Goal: Task Accomplishment & Management: Use online tool/utility

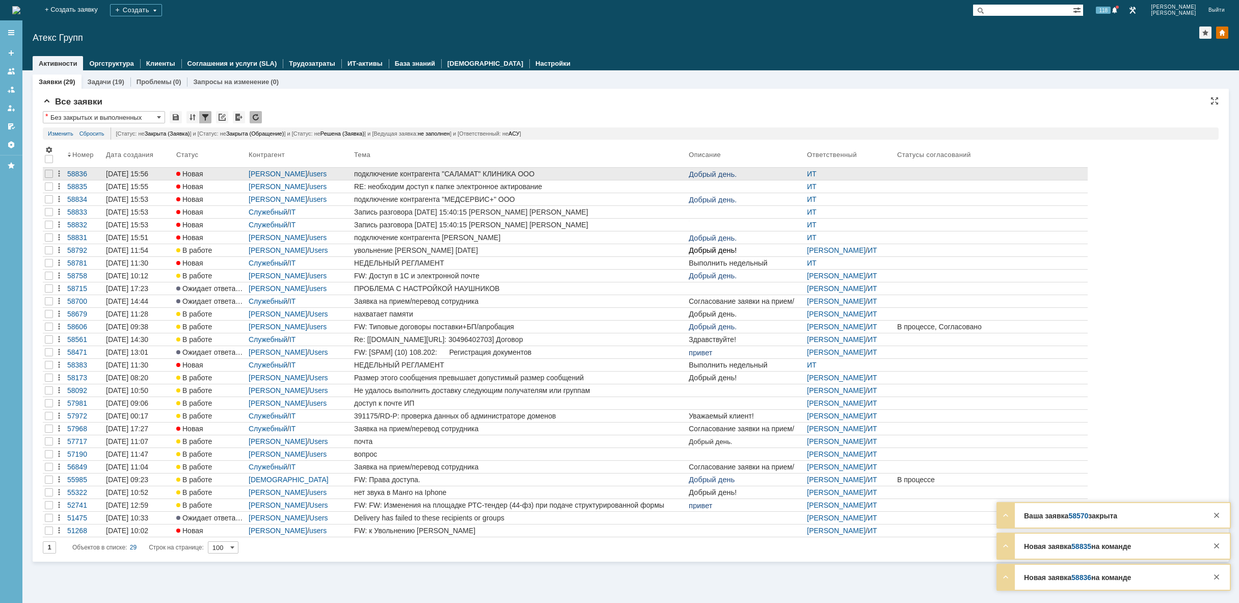
click at [598, 173] on div "подключение контрагента "САЛАМАТ" КЛИНИКА ООО" at bounding box center [519, 174] width 331 height 8
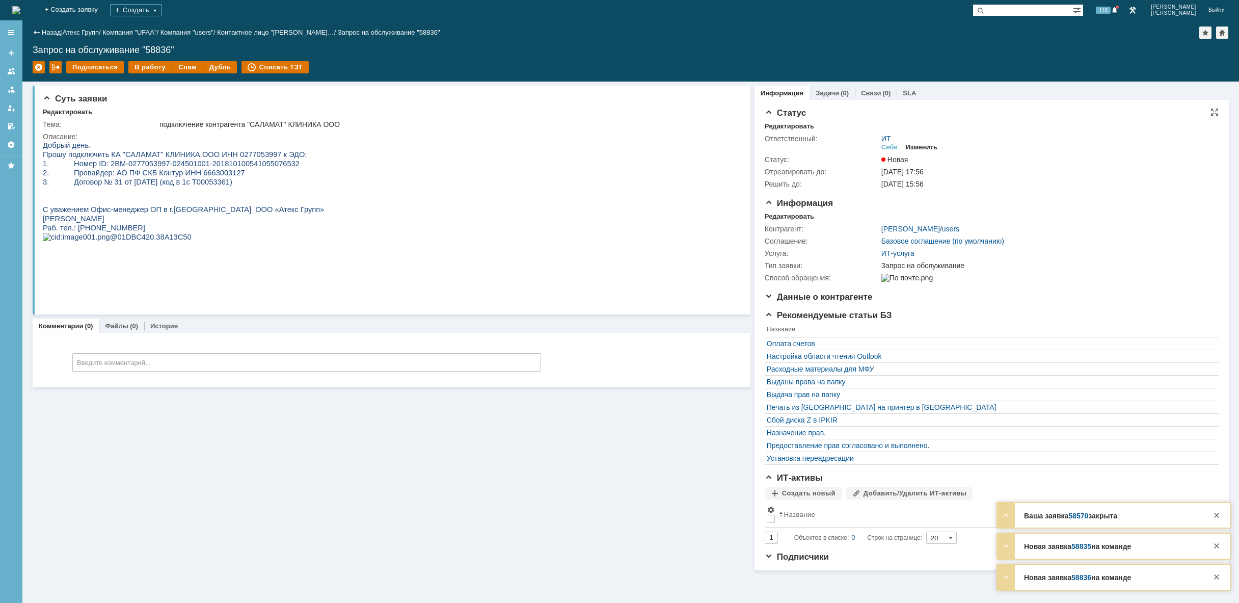
click at [925, 146] on div "Изменить" at bounding box center [922, 147] width 32 height 8
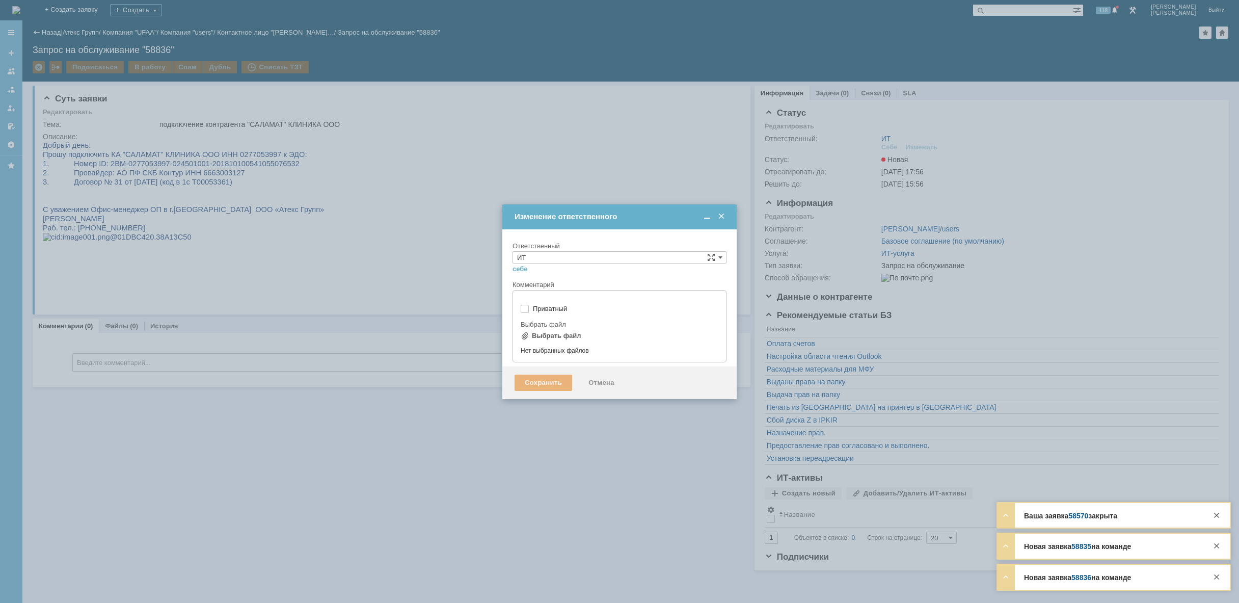
type input "[не указано]"
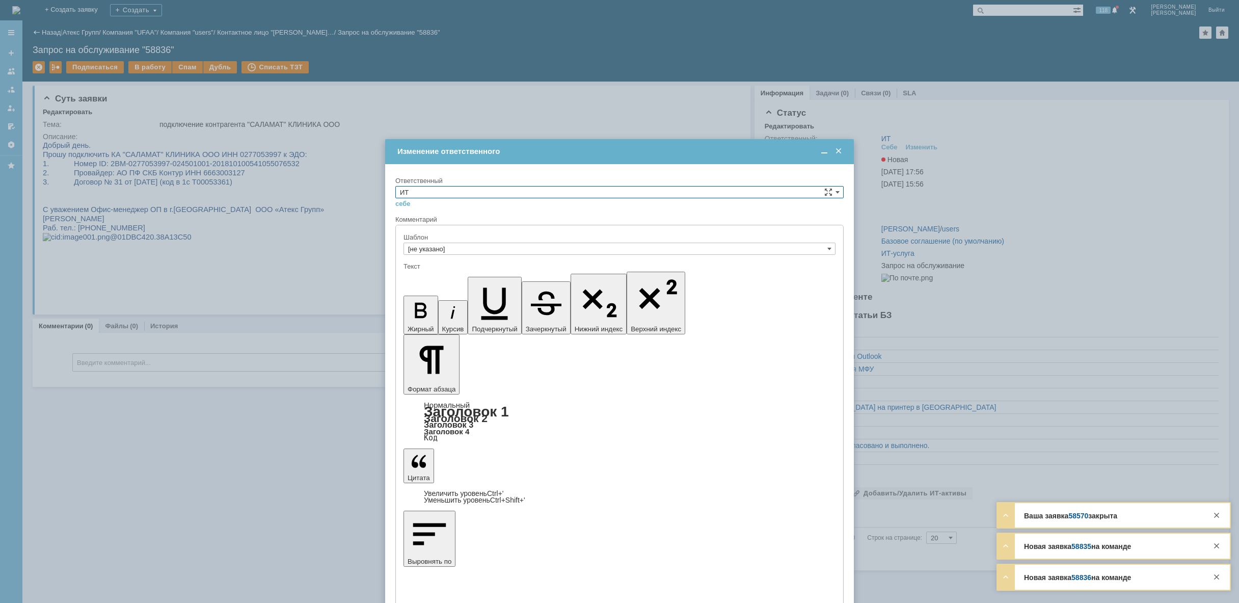
click at [431, 194] on input "ИТ" at bounding box center [619, 192] width 448 height 12
click at [419, 277] on span "АСУ" at bounding box center [619, 276] width 439 height 8
type input "АСУ"
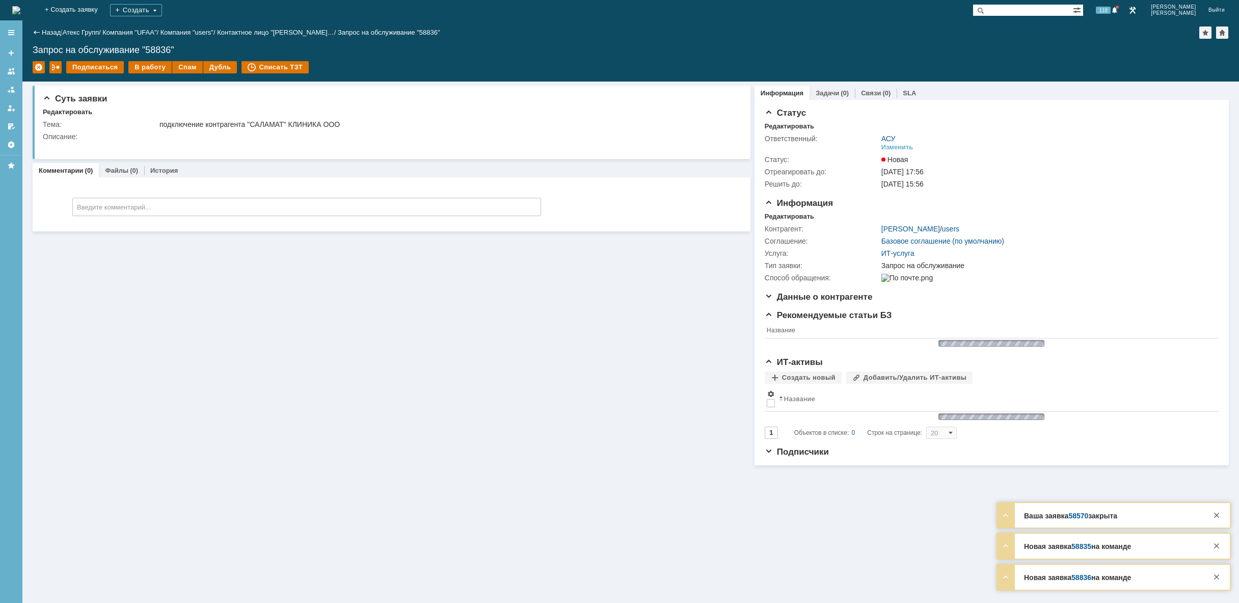
click at [20, 9] on img at bounding box center [16, 10] width 8 height 8
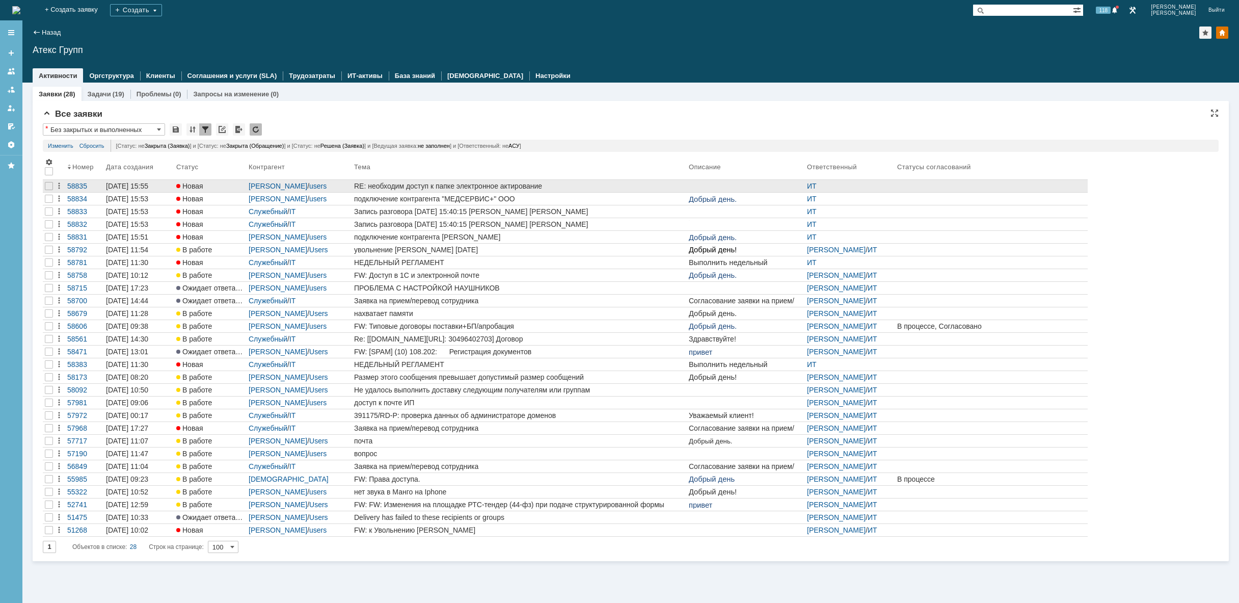
click at [569, 183] on div "RE: необходим доступ к папке электронное актирование" at bounding box center [519, 186] width 331 height 8
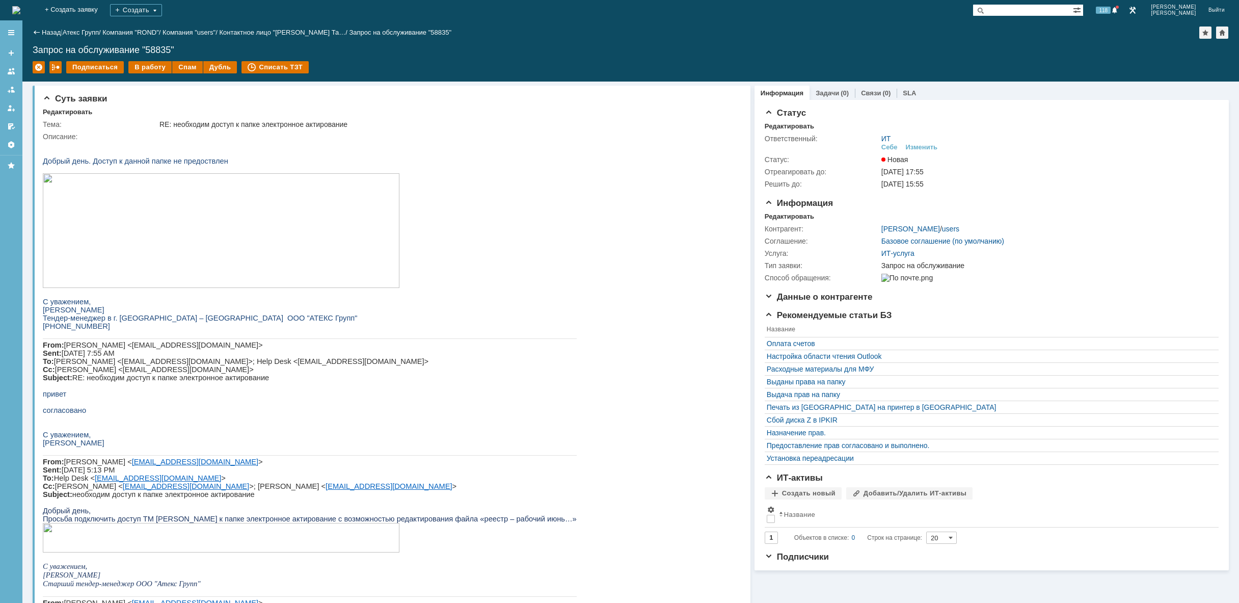
click at [20, 7] on img at bounding box center [16, 10] width 8 height 8
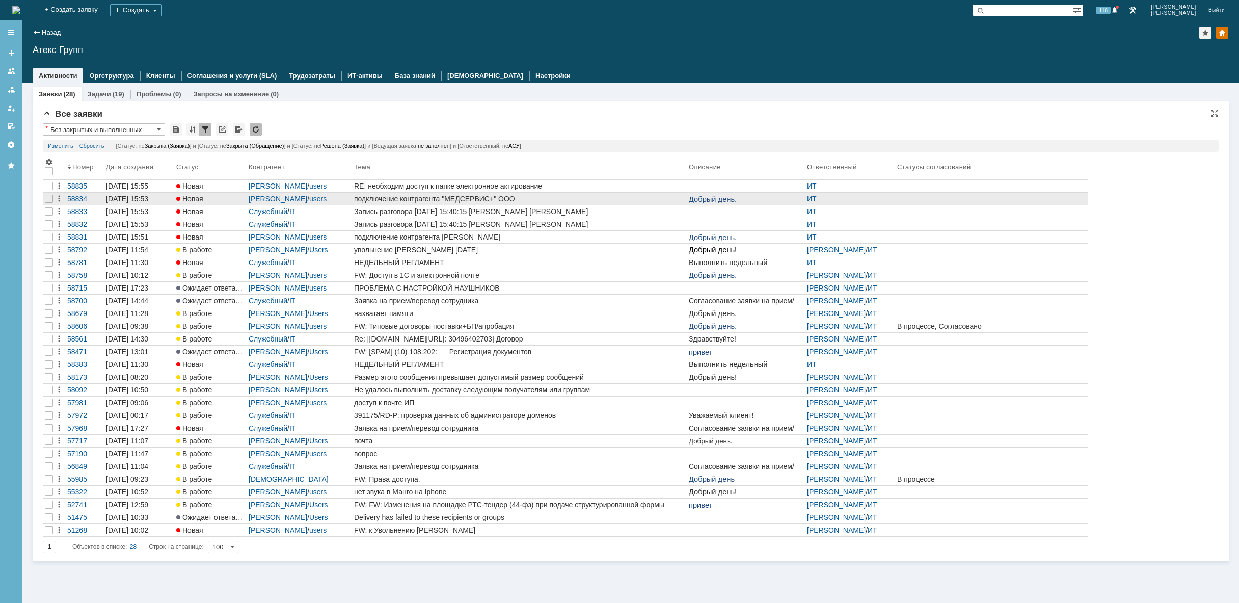
click at [558, 195] on div "подключение контрагента "МЕДСЕРВИС+" ООО" at bounding box center [519, 199] width 331 height 8
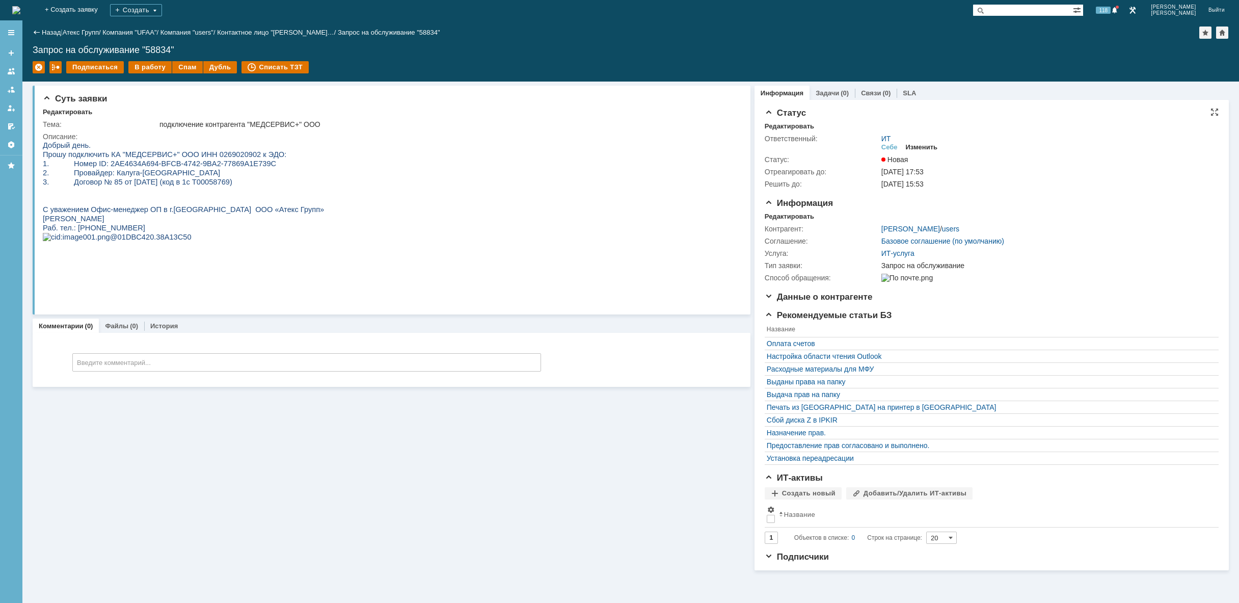
click at [925, 146] on div "Изменить" at bounding box center [922, 147] width 32 height 8
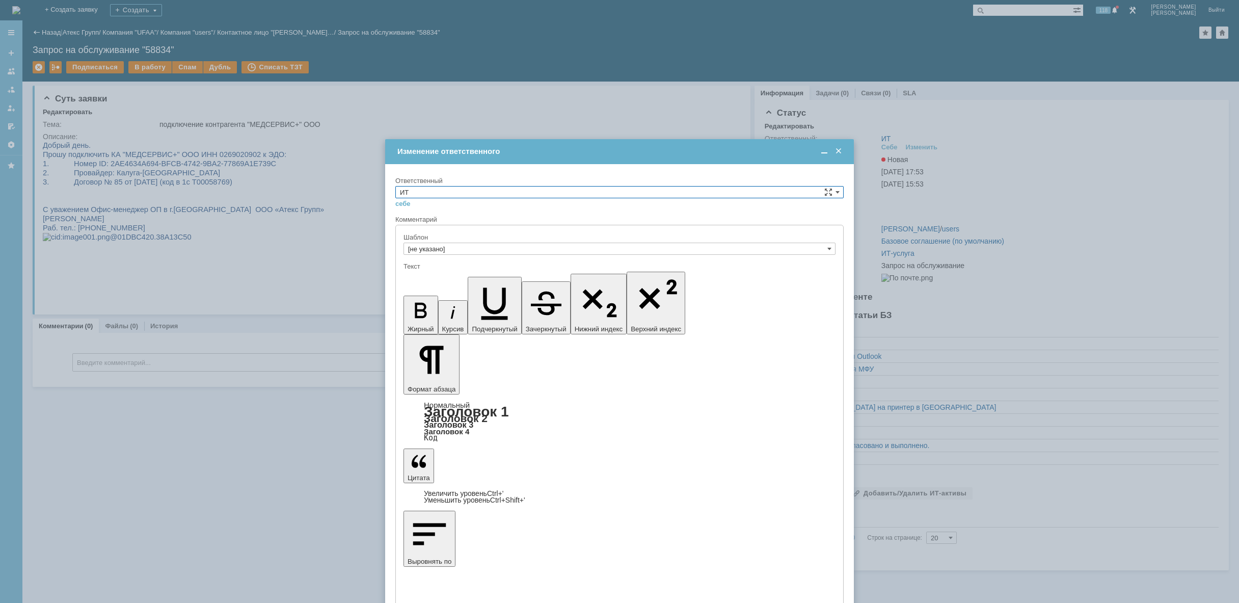
click at [491, 190] on input "ИТ" at bounding box center [619, 192] width 448 height 12
click at [464, 279] on span "АСУ" at bounding box center [619, 276] width 439 height 8
type input "АСУ"
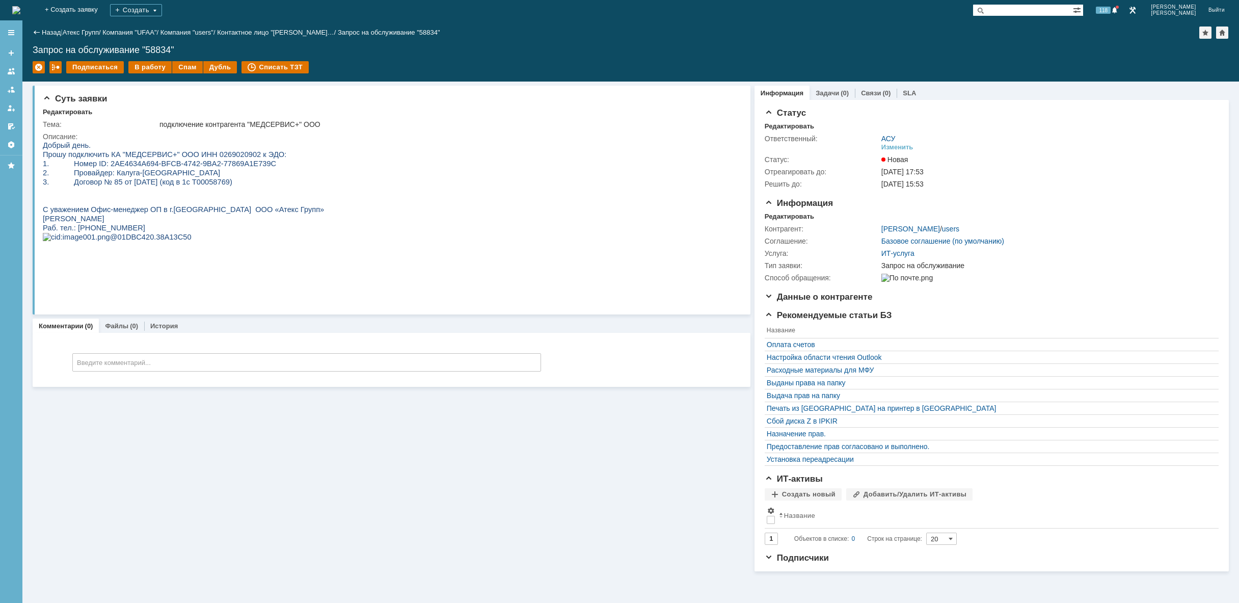
click at [20, 10] on img at bounding box center [16, 10] width 8 height 8
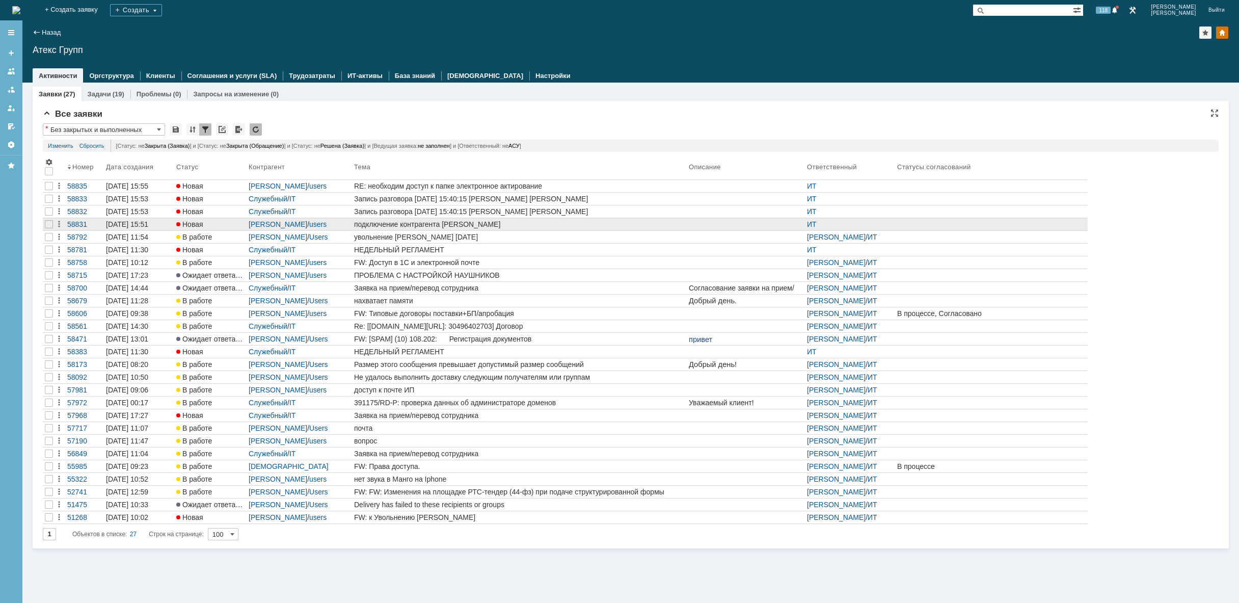
click at [607, 222] on div "подключение контрагента [PERSON_NAME]" at bounding box center [519, 224] width 331 height 8
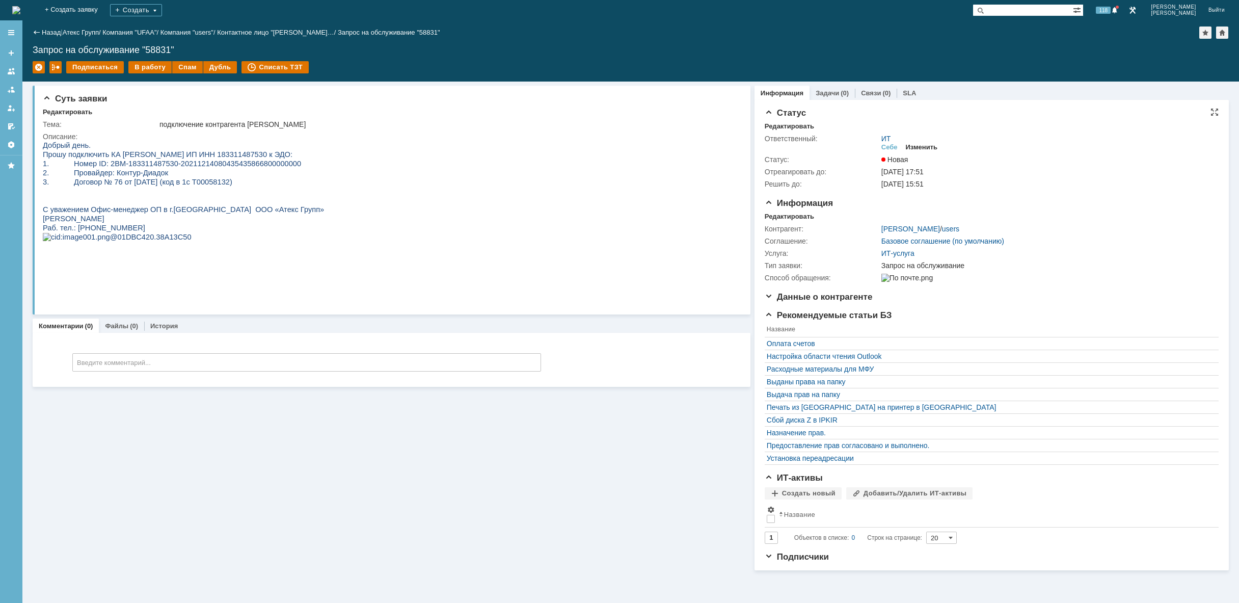
click at [916, 144] on div "Изменить" at bounding box center [922, 147] width 32 height 8
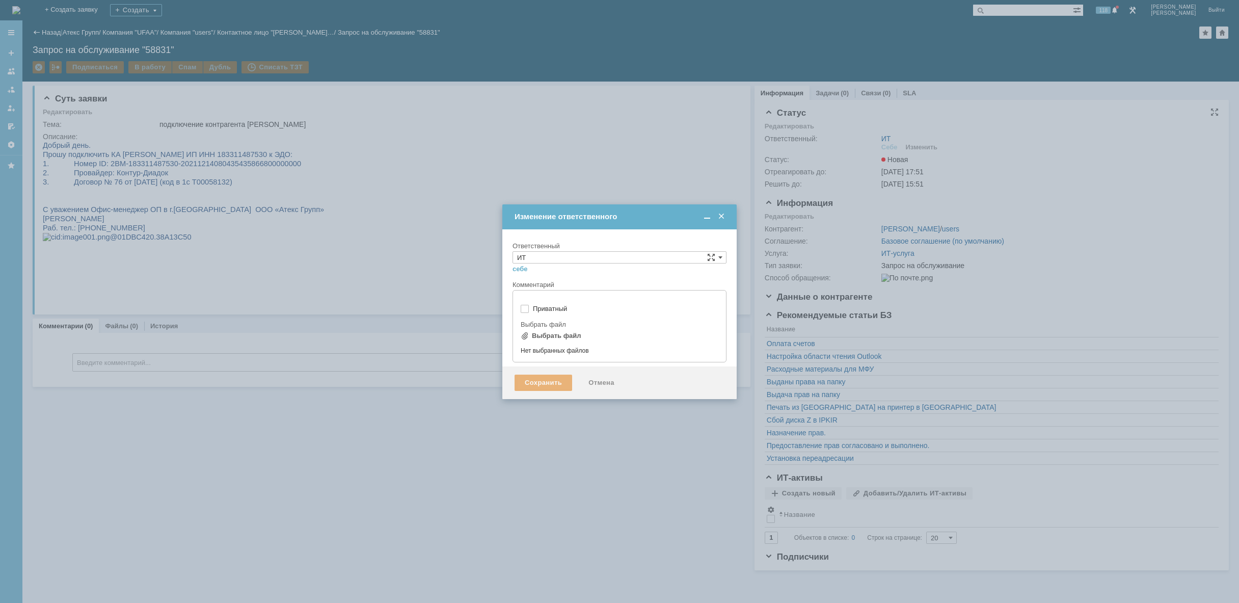
type input "[не указано]"
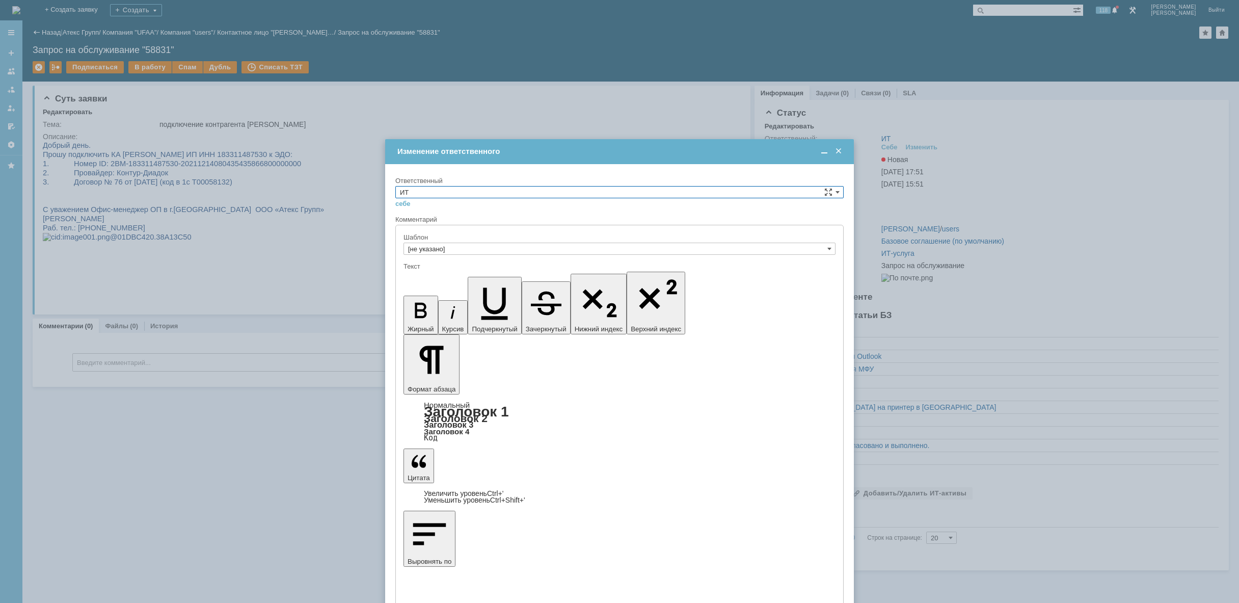
click at [546, 192] on input "ИТ" at bounding box center [619, 192] width 448 height 12
click at [491, 281] on div "АСУ" at bounding box center [619, 276] width 447 height 11
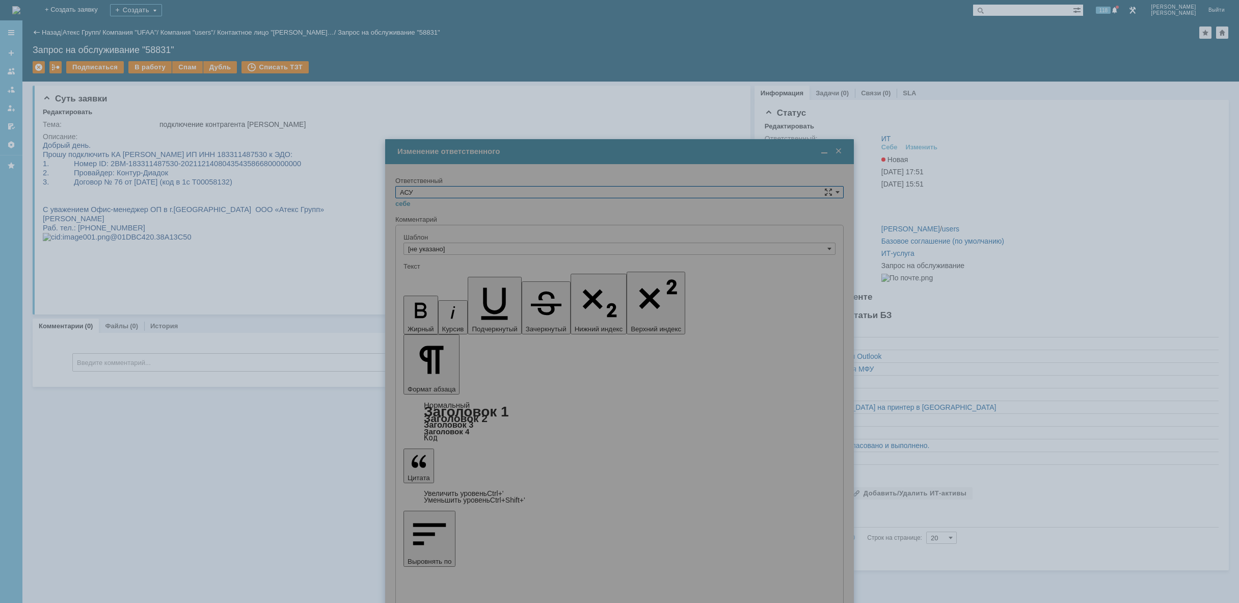
type input "АСУ"
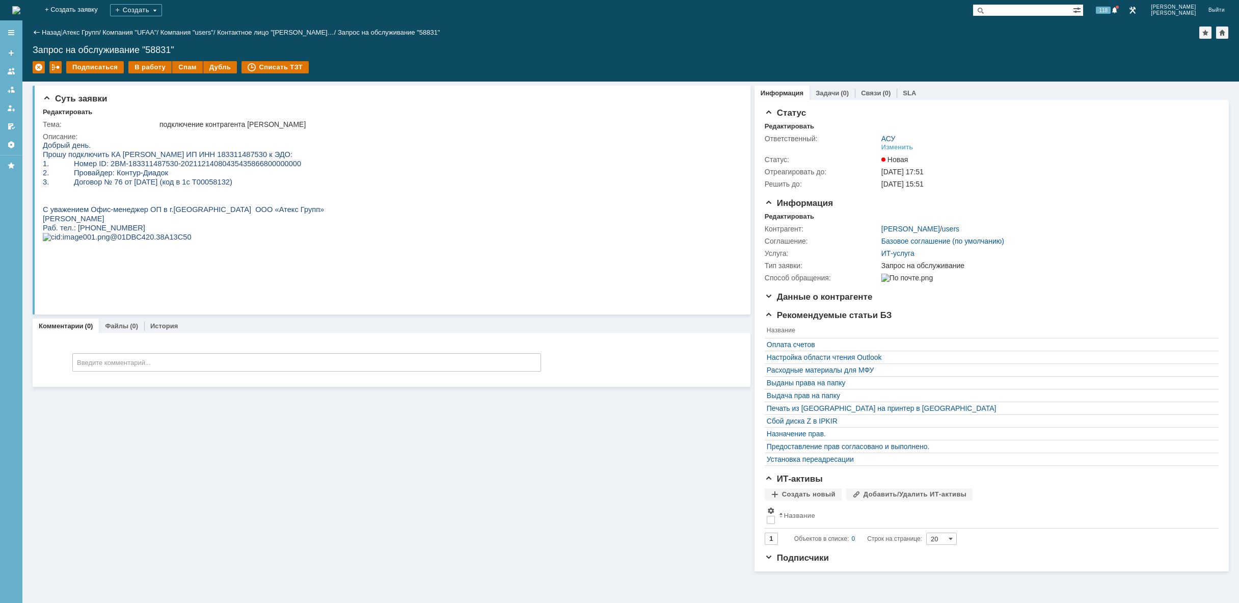
click at [20, 6] on img at bounding box center [16, 10] width 8 height 8
